Goal: Task Accomplishment & Management: Use online tool/utility

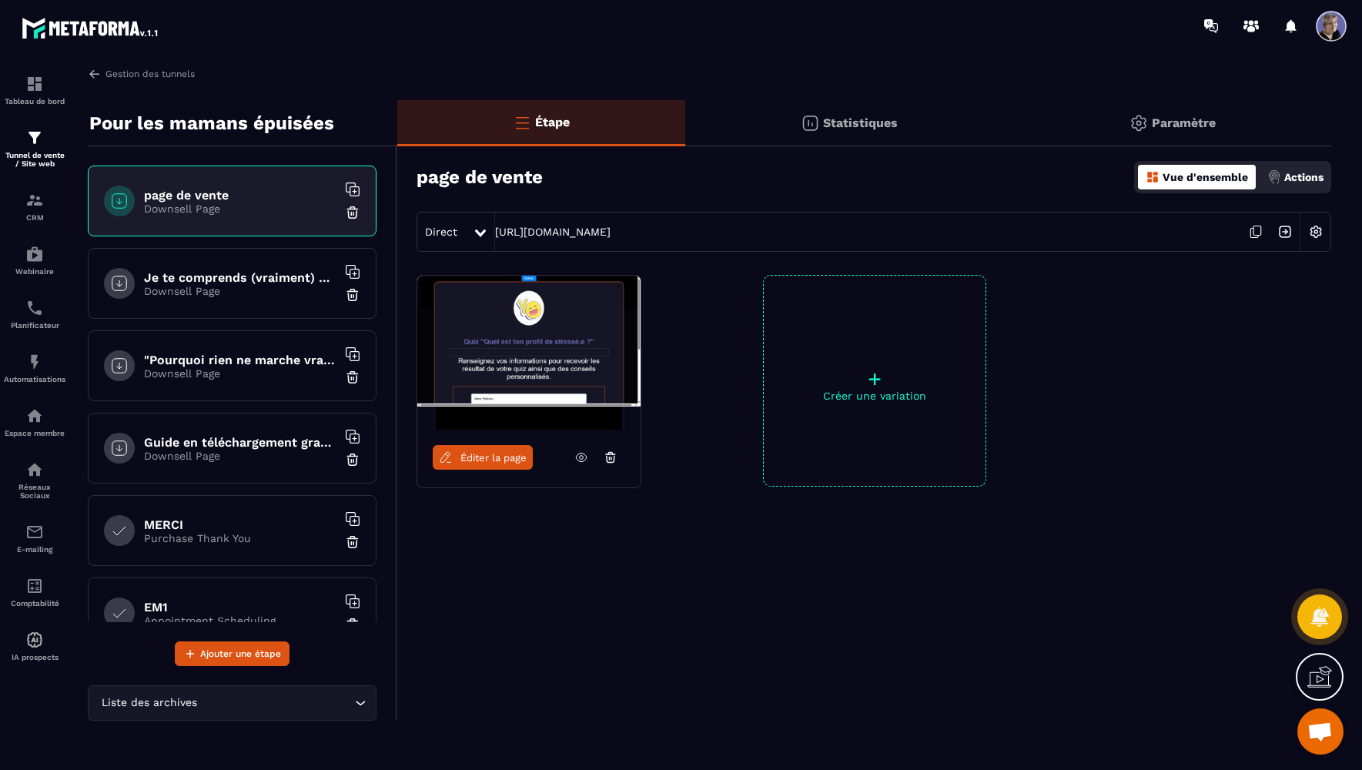
scroll to position [7440, 0]
click at [123, 75] on link "Gestion des tunnels" at bounding box center [141, 74] width 107 height 14
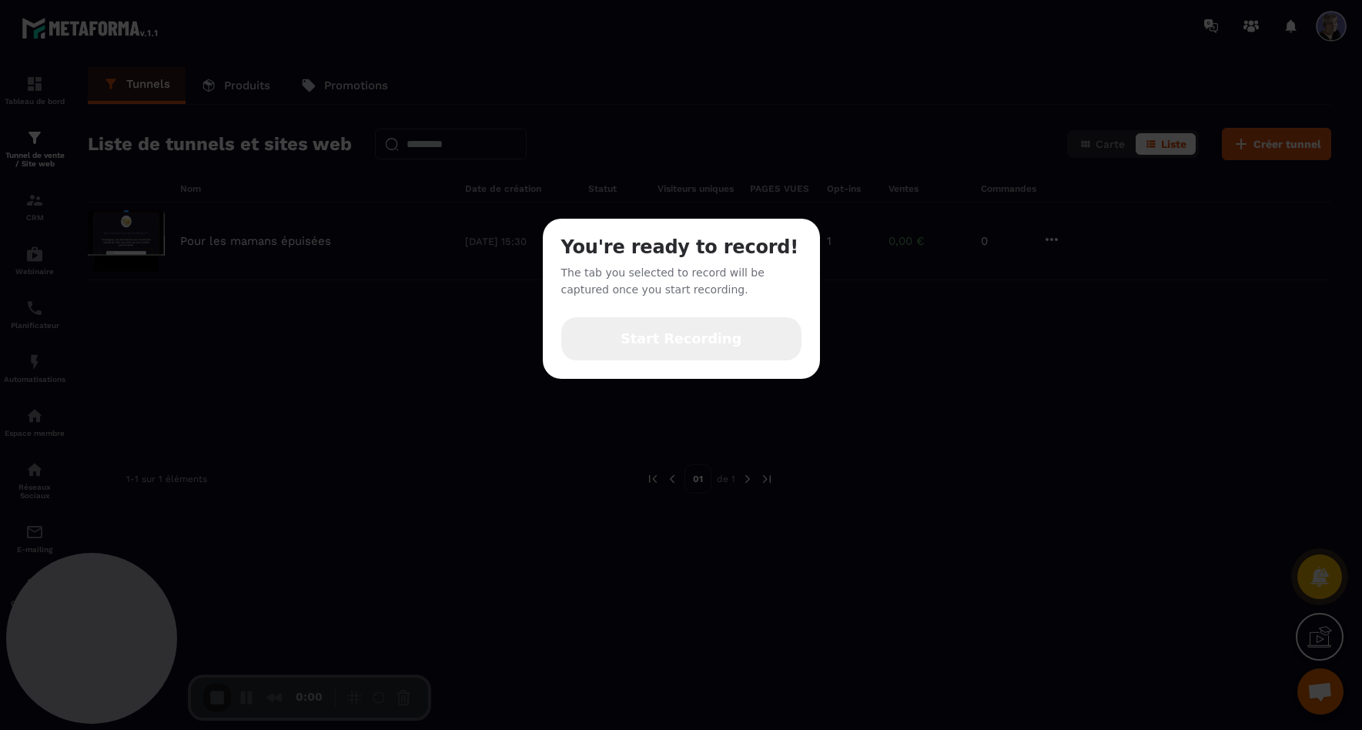
click at [661, 337] on span "Start Recording" at bounding box center [681, 339] width 121 height 20
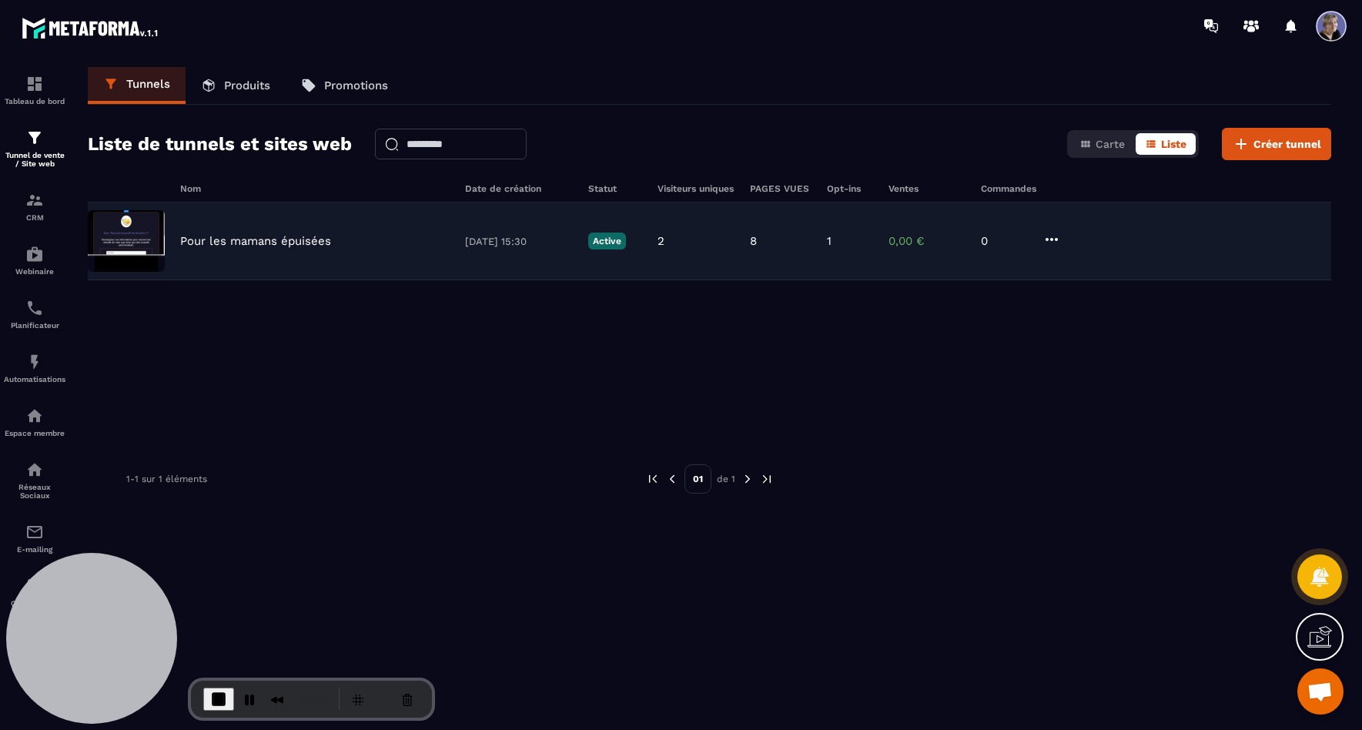
click at [260, 261] on div "Pour les mamans épuisées [DATE] 15:30 Active 2 8 1 0,00 € 0" at bounding box center [710, 242] width 1244 height 78
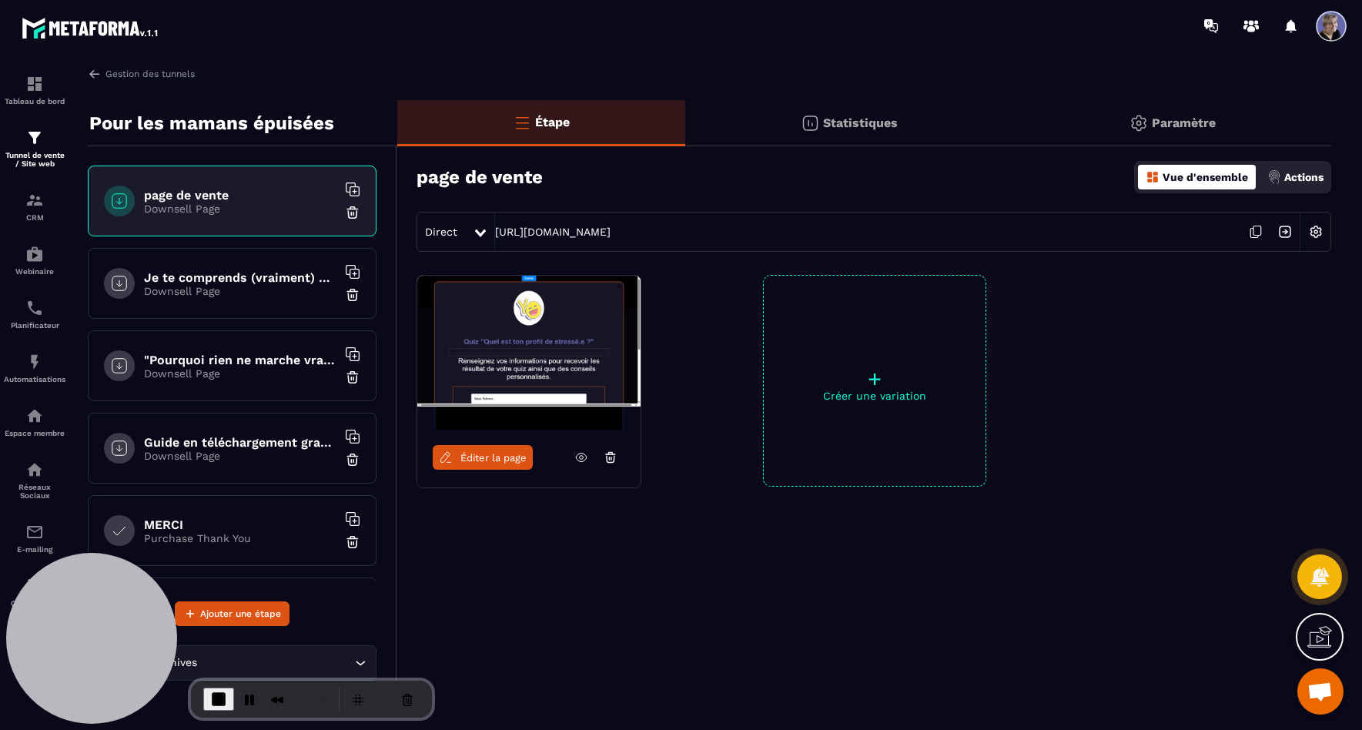
click at [239, 211] on p "Downsell Page" at bounding box center [240, 209] width 193 height 12
click at [207, 208] on p "Downsell Page" at bounding box center [240, 209] width 193 height 12
click at [486, 467] on link "Éditer la page" at bounding box center [483, 457] width 100 height 25
